Goal: Transaction & Acquisition: Subscribe to service/newsletter

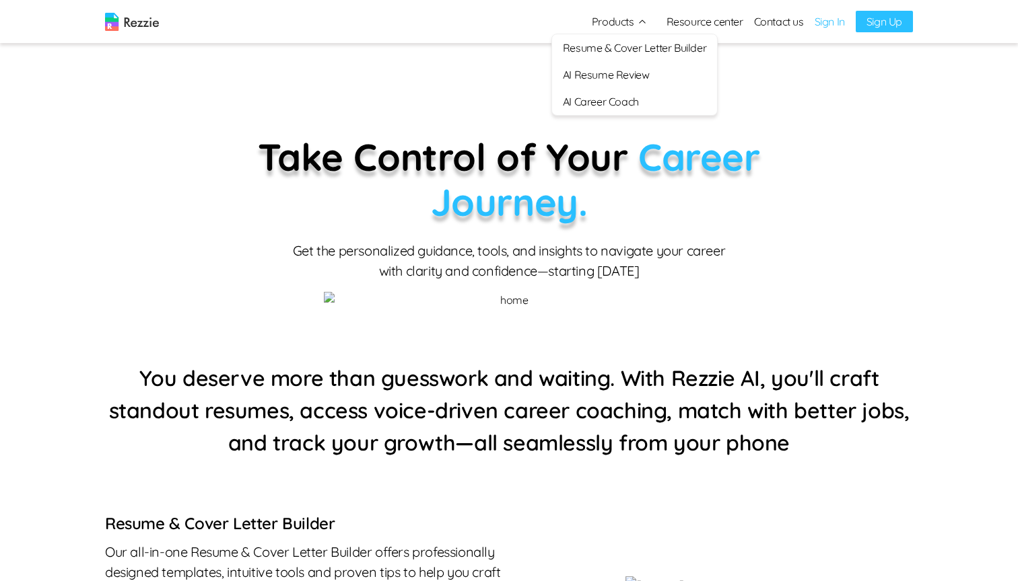
click at [819, 20] on link "Sign In" at bounding box center [829, 21] width 30 height 16
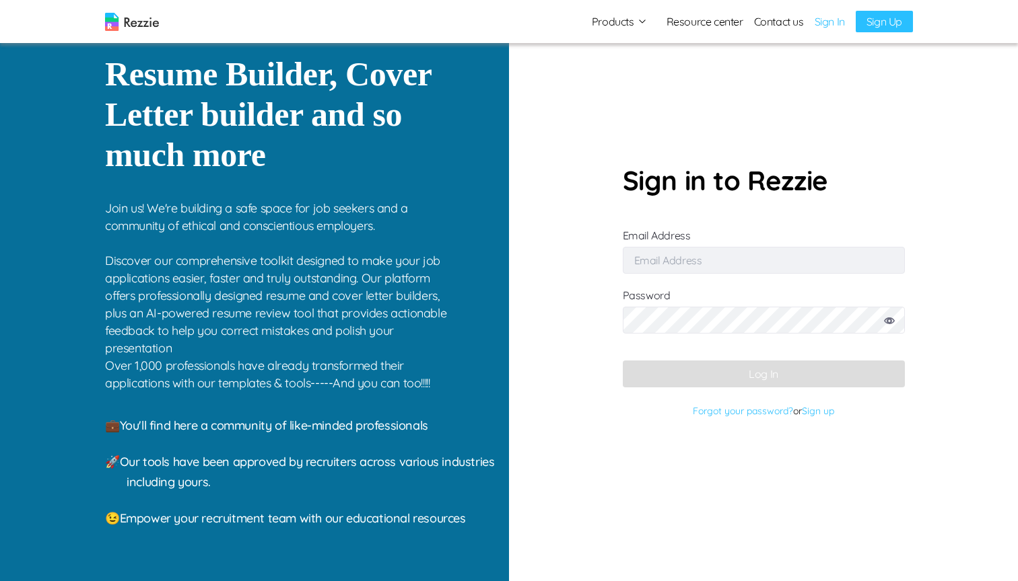
click at [687, 256] on input "Email Address" at bounding box center [764, 260] width 282 height 27
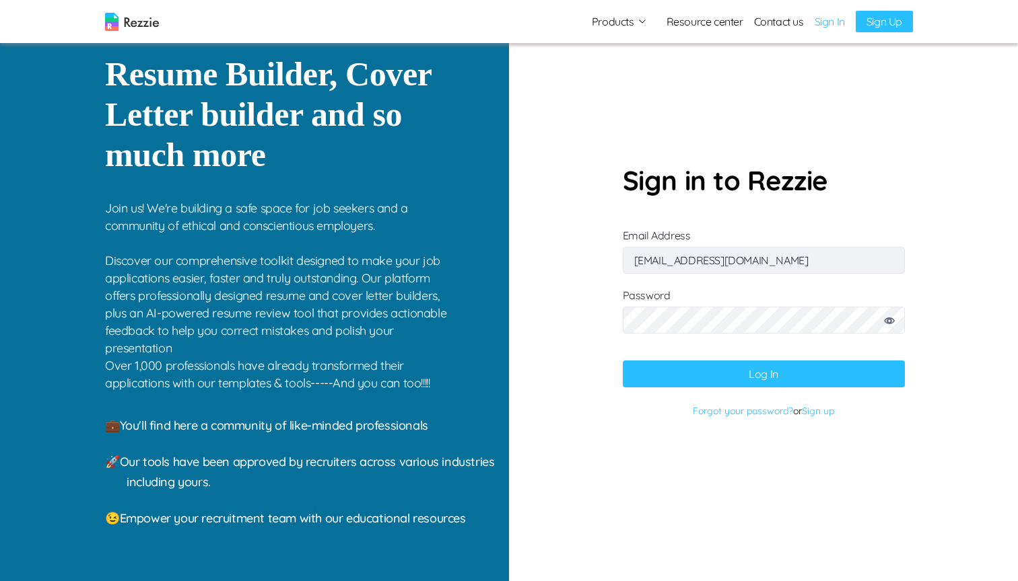
click at [754, 382] on button "Log In" at bounding box center [764, 374] width 282 height 27
click at [695, 258] on input "simisophs+36@gmail.com" at bounding box center [764, 260] width 282 height 27
type input "simisophs+9@gmail.com"
click at [885, 320] on icon at bounding box center [889, 321] width 11 height 7
click at [775, 363] on button "Log In" at bounding box center [764, 374] width 282 height 27
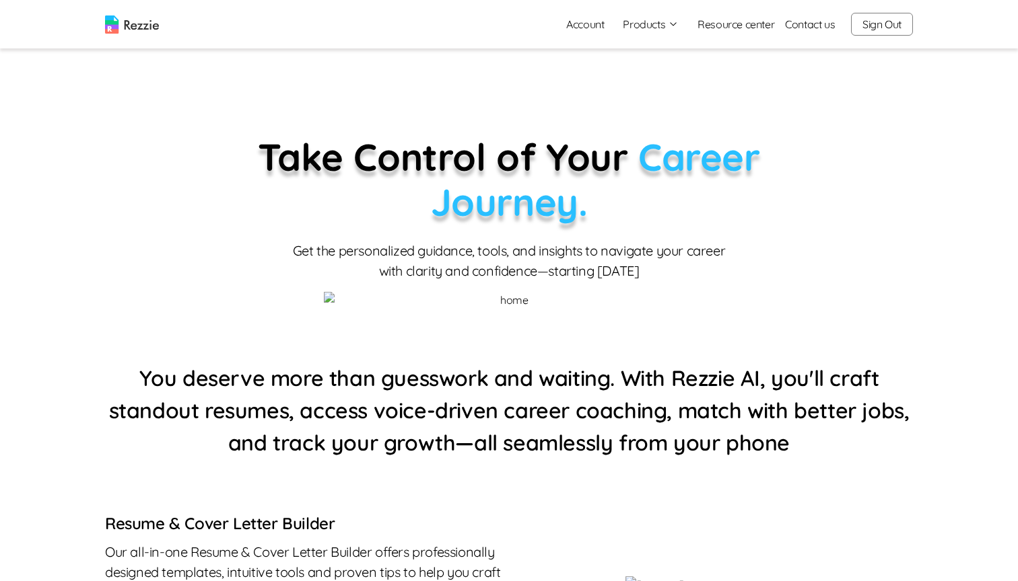
click at [572, 20] on link "Account" at bounding box center [584, 24] width 59 height 27
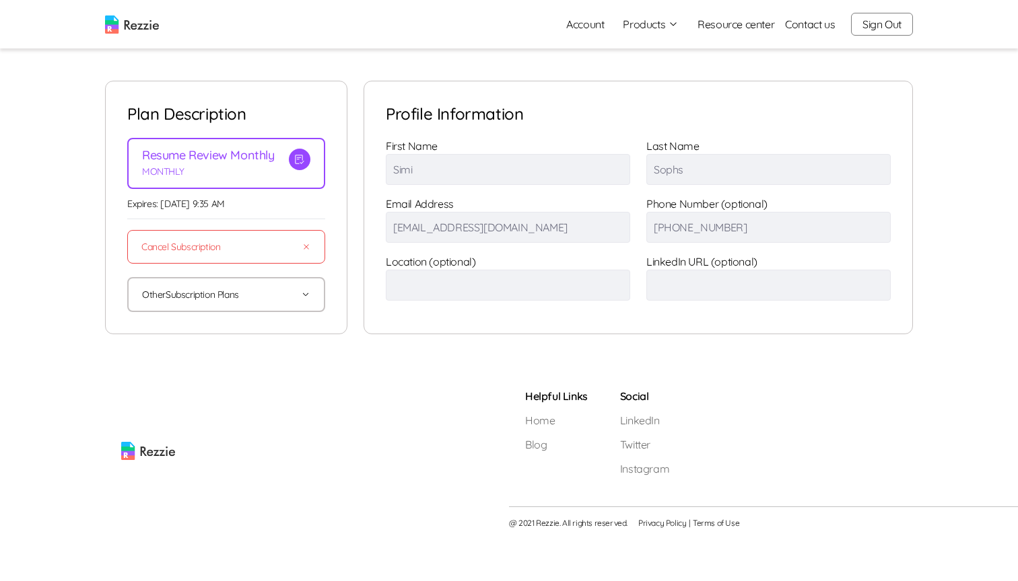
click at [223, 295] on button "Other Subscription Plans" at bounding box center [226, 295] width 168 height 32
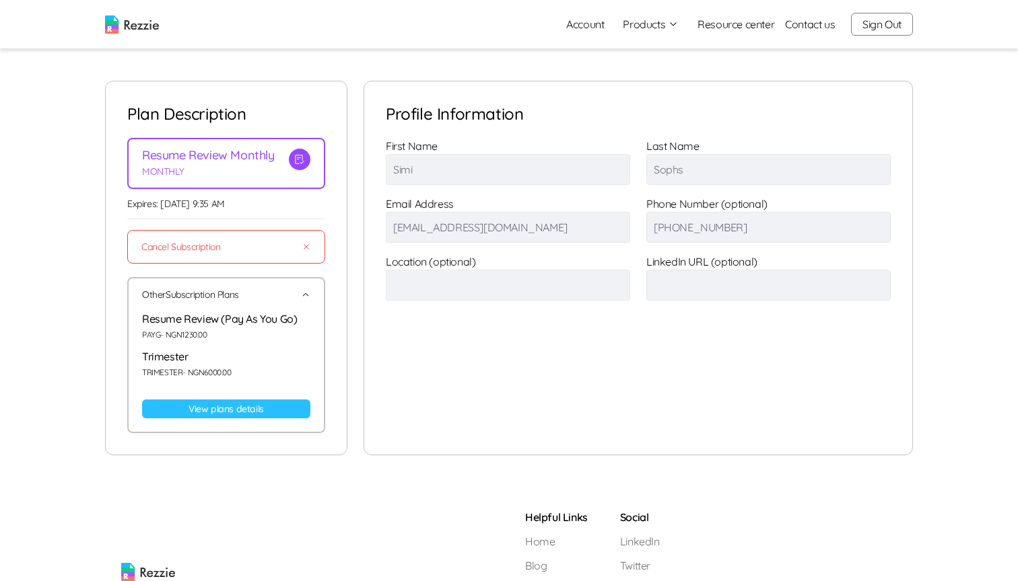
click at [210, 403] on link "View plans details" at bounding box center [226, 409] width 168 height 19
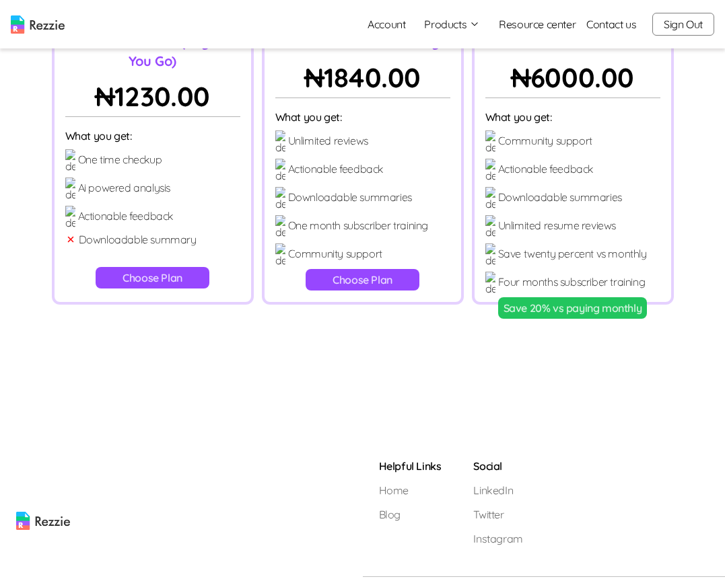
scroll to position [143, 0]
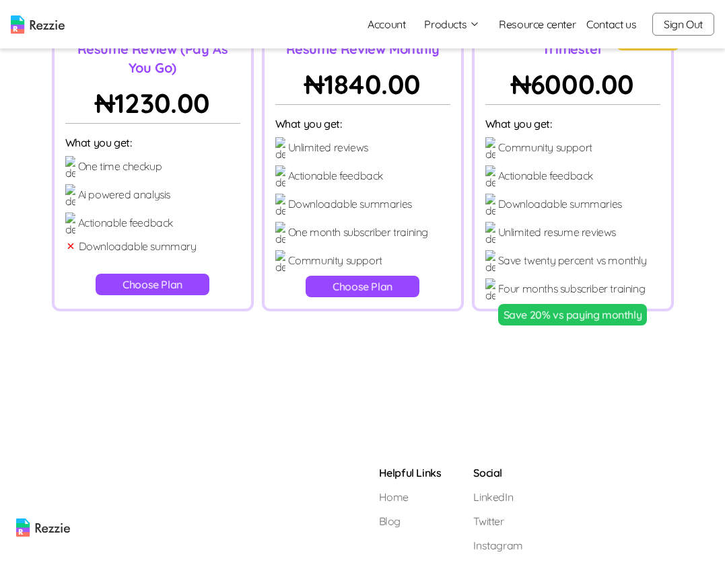
click at [534, 304] on button "Save 20% vs paying monthly" at bounding box center [572, 315] width 149 height 22
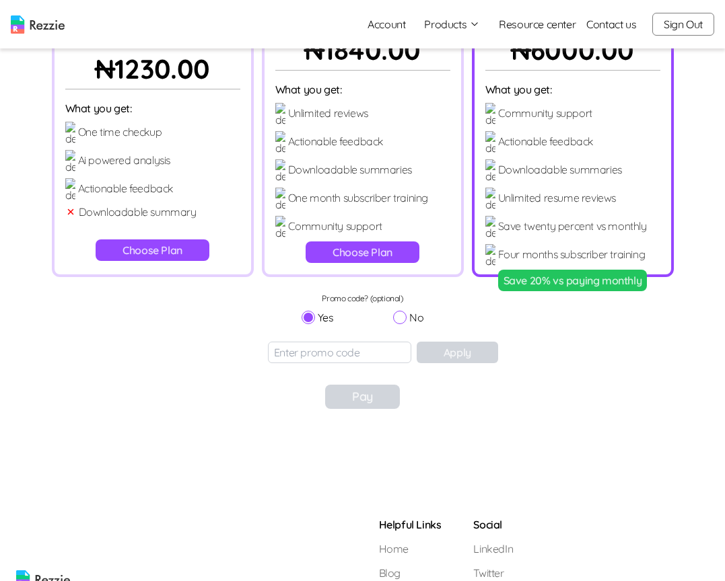
click at [401, 318] on input "No" at bounding box center [399, 317] width 13 height 13
radio input "true"
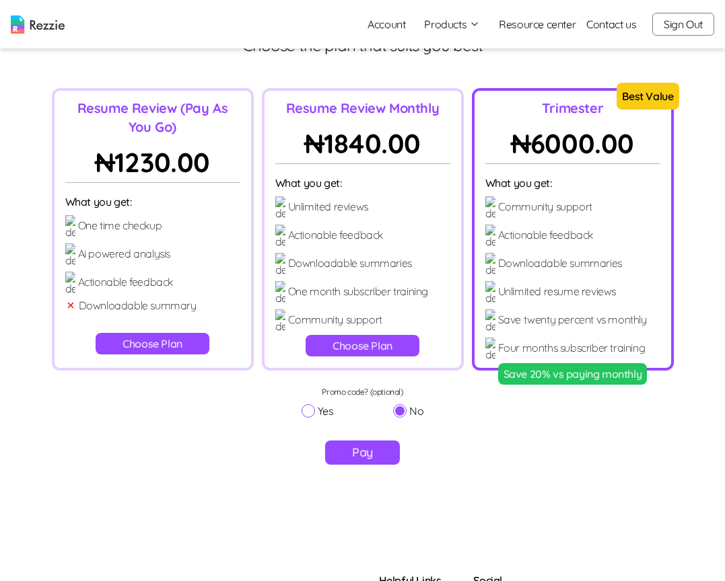
scroll to position [0, 0]
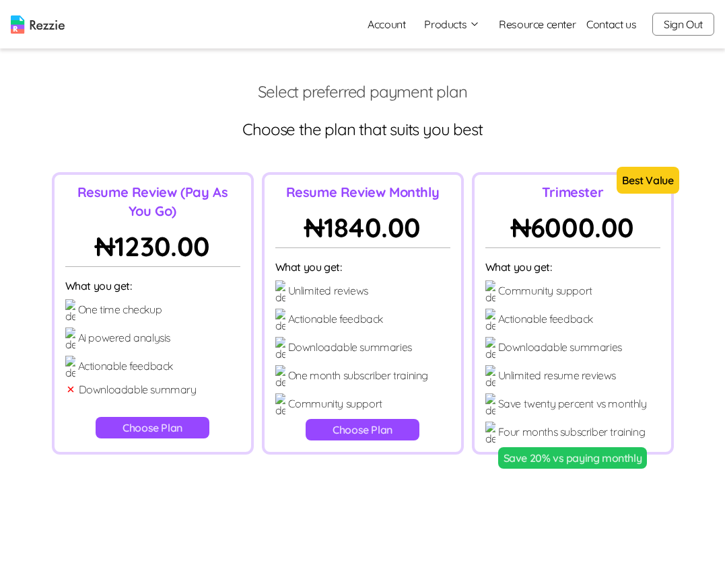
click at [627, 68] on main "Select preferred payment plan Choose the plan that suits you best Resume Review…" at bounding box center [362, 304] width 725 height 608
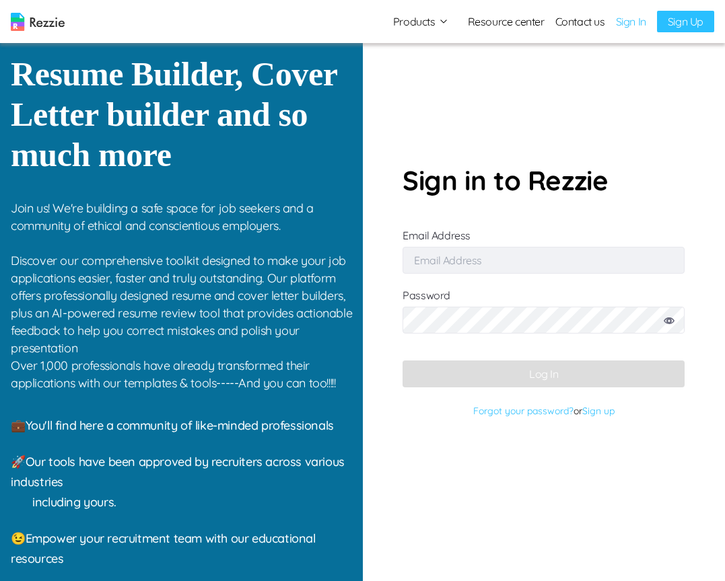
click at [515, 264] on input "Email Address" at bounding box center [543, 260] width 282 height 27
type input "[EMAIL_ADDRESS][DOMAIN_NAME]"
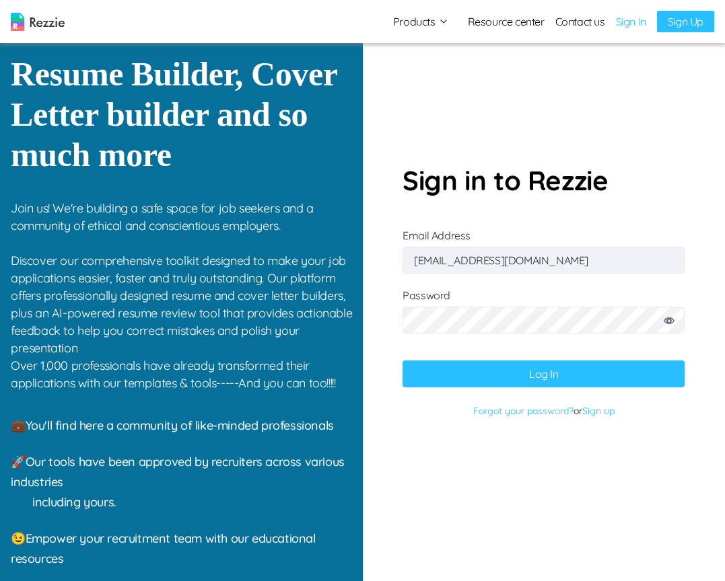
click at [520, 373] on button "Log In" at bounding box center [543, 374] width 282 height 27
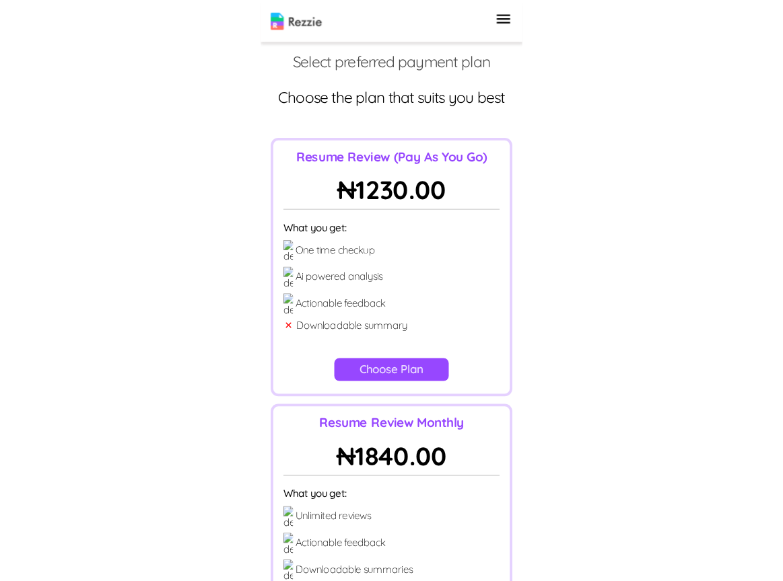
scroll to position [37, 0]
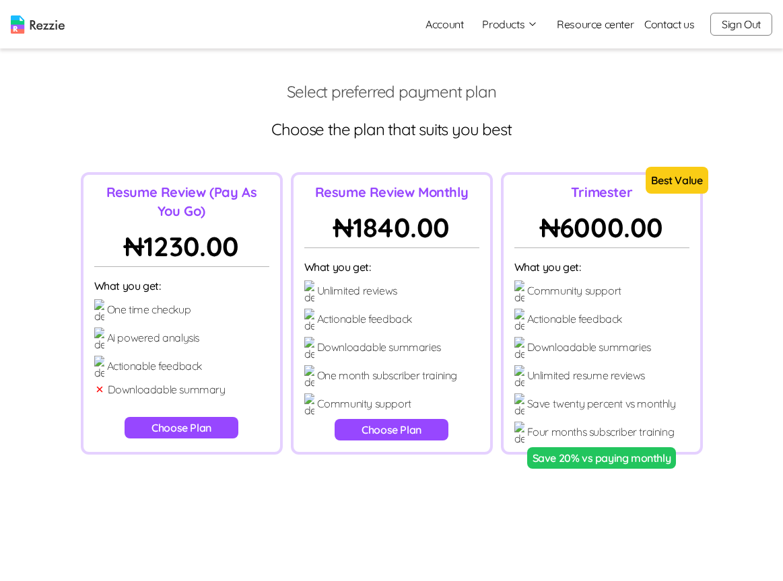
click at [781, 215] on div "Select preferred payment plan Choose the plan that suits you best Resume Review…" at bounding box center [391, 318] width 783 height 474
